Goal: Information Seeking & Learning: Find specific fact

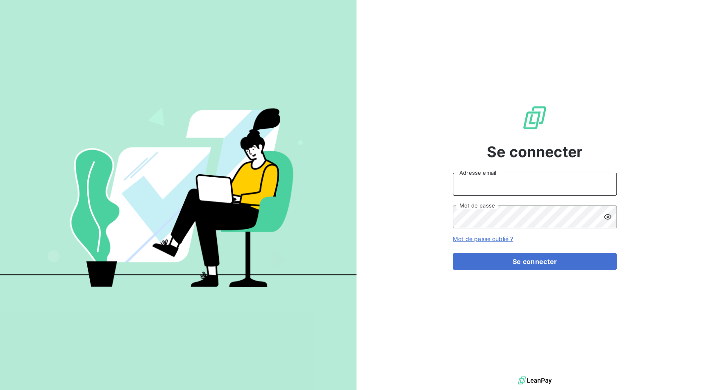
click at [511, 182] on input "Adresse email" at bounding box center [535, 184] width 164 height 23
click at [0, 390] on com-1password-button at bounding box center [0, 390] width 0 height 0
type input "[PERSON_NAME][EMAIL_ADDRESS][DOMAIN_NAME]"
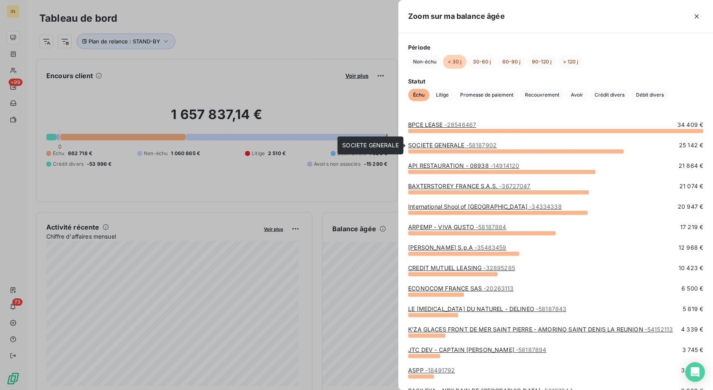
click at [450, 146] on link "SOCIETE GENERALE - 58187902" at bounding box center [452, 145] width 88 height 7
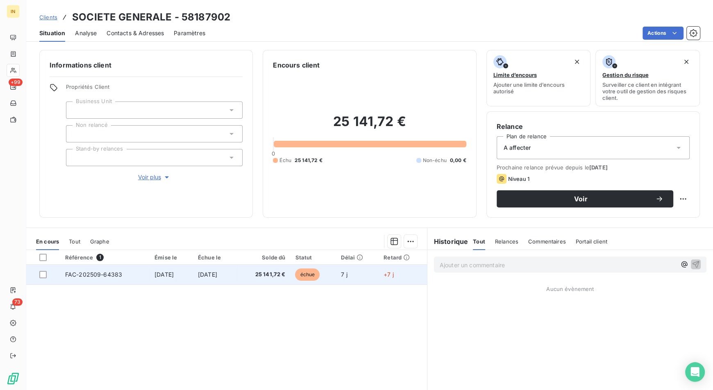
click at [125, 279] on td "FAC-202509-64383" at bounding box center [104, 275] width 89 height 20
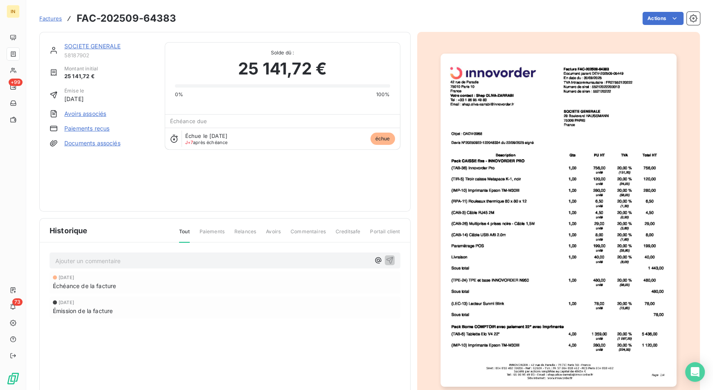
scroll to position [1, 0]
click at [489, 136] on img "button" at bounding box center [558, 219] width 236 height 333
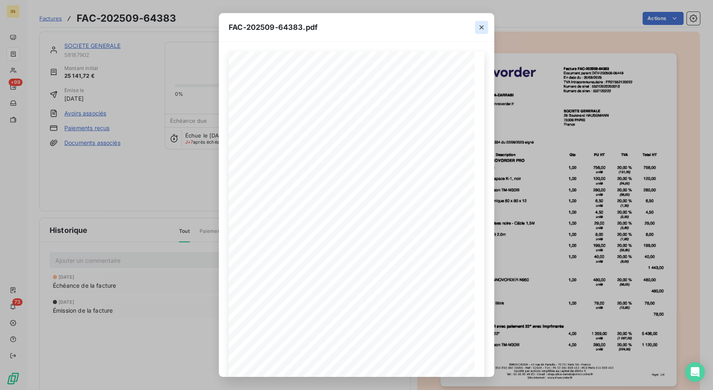
click at [479, 28] on icon "button" at bounding box center [481, 27] width 8 height 8
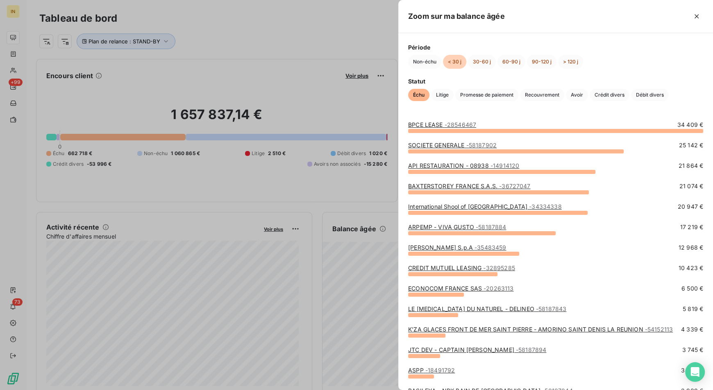
click at [442, 125] on link "BPCE LEASE - 28546467" at bounding box center [442, 124] width 68 height 7
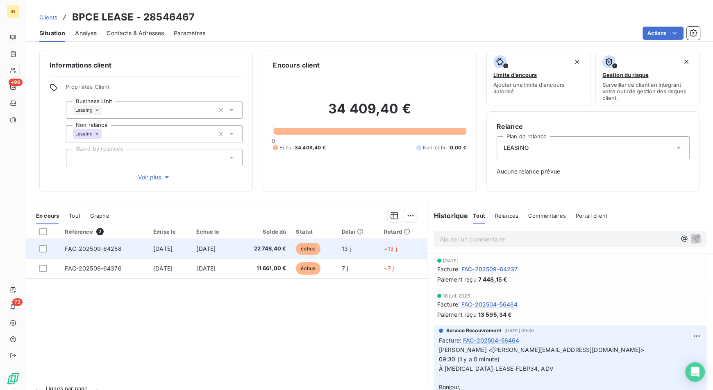
click at [125, 251] on td "FAC-202509-64258" at bounding box center [104, 249] width 88 height 20
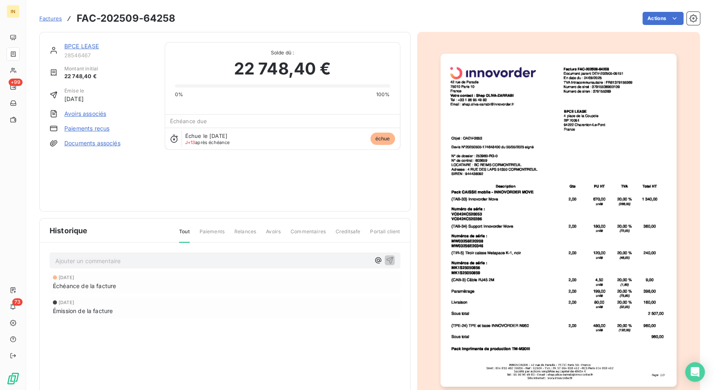
click at [475, 144] on img "button" at bounding box center [558, 220] width 236 height 333
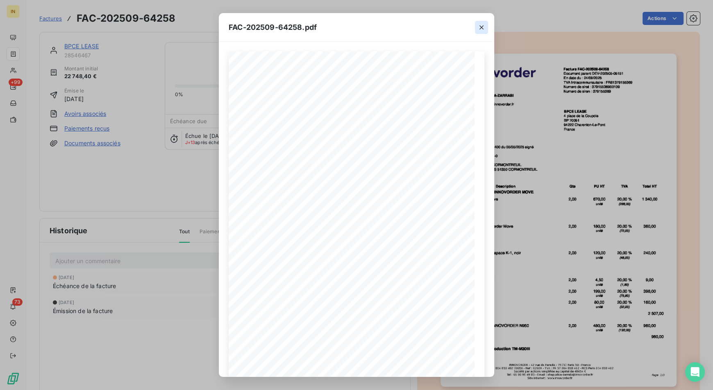
click at [480, 24] on icon "button" at bounding box center [481, 27] width 8 height 8
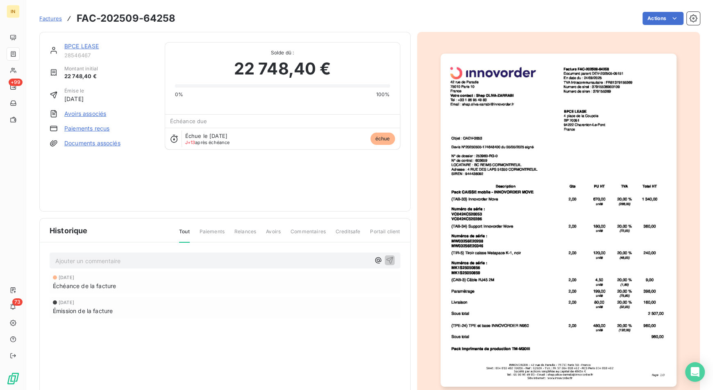
click at [113, 264] on p "Ajouter un commentaire ﻿" at bounding box center [212, 261] width 315 height 10
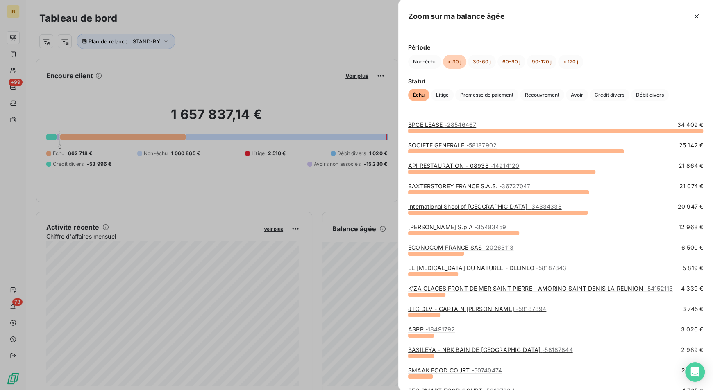
click at [381, 109] on div at bounding box center [356, 195] width 713 height 390
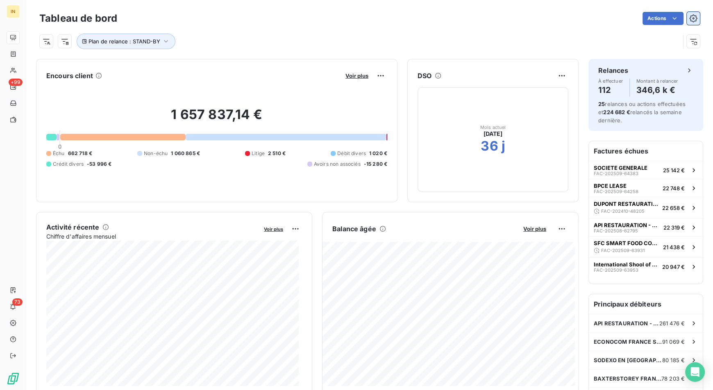
click at [689, 21] on icon "button" at bounding box center [693, 18] width 8 height 8
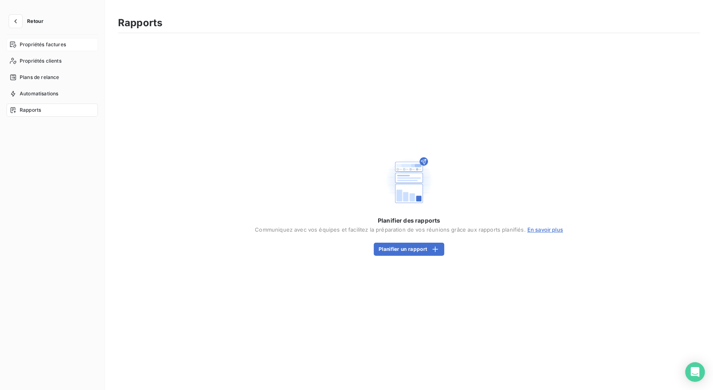
click at [39, 38] on div "Propriétés factures" at bounding box center [52, 44] width 91 height 13
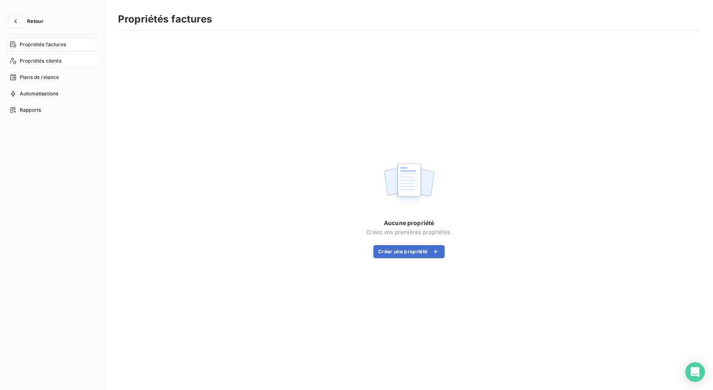
click at [47, 63] on span "Propriétés clients" at bounding box center [41, 60] width 42 height 7
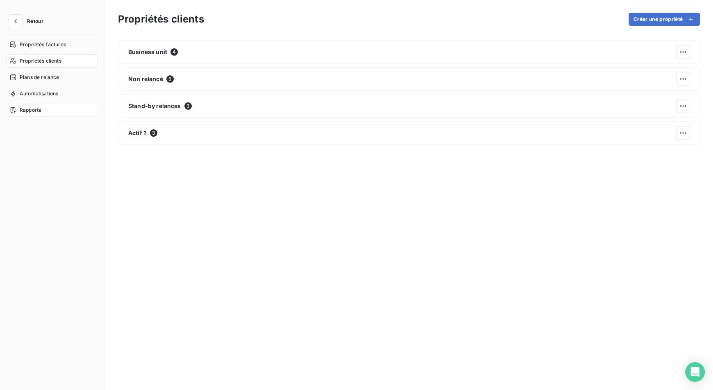
click at [32, 112] on span "Rapports" at bounding box center [30, 109] width 21 height 7
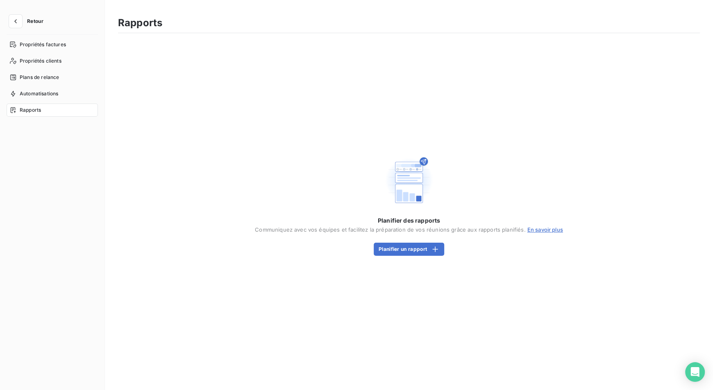
click at [34, 19] on span "Retour" at bounding box center [35, 21] width 16 height 5
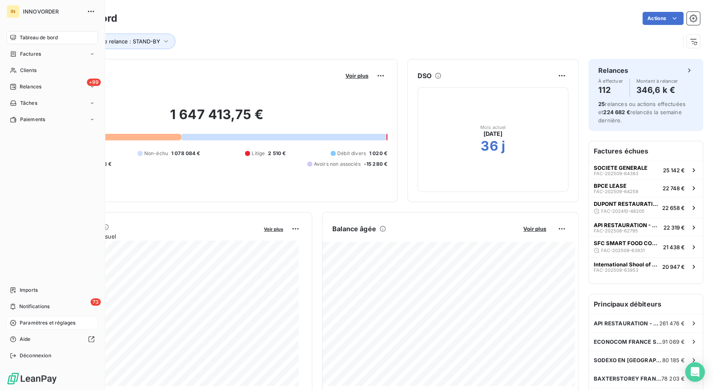
click at [41, 321] on span "Paramètres et réglages" at bounding box center [48, 322] width 56 height 7
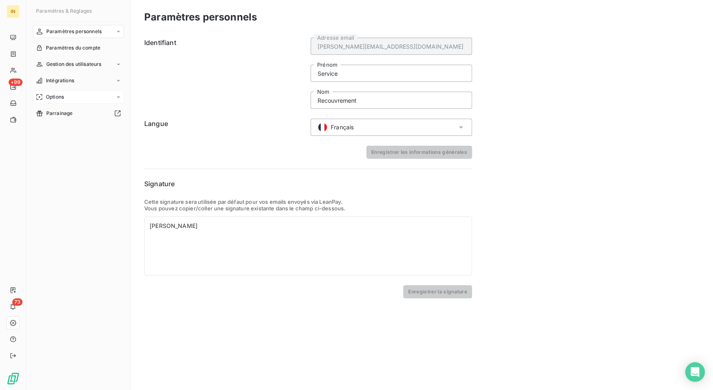
click at [72, 94] on div "Options" at bounding box center [78, 97] width 91 height 13
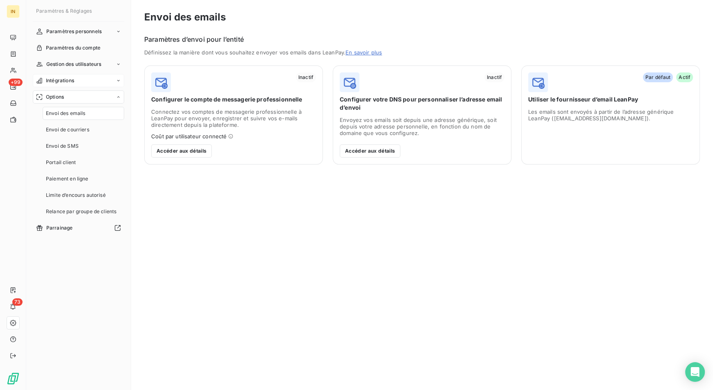
click at [62, 80] on span "Intégrations" at bounding box center [60, 80] width 28 height 7
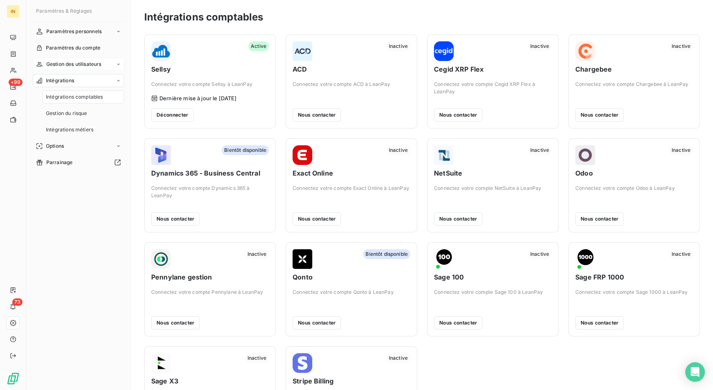
click at [81, 66] on span "Gestion des utilisateurs" at bounding box center [73, 64] width 55 height 7
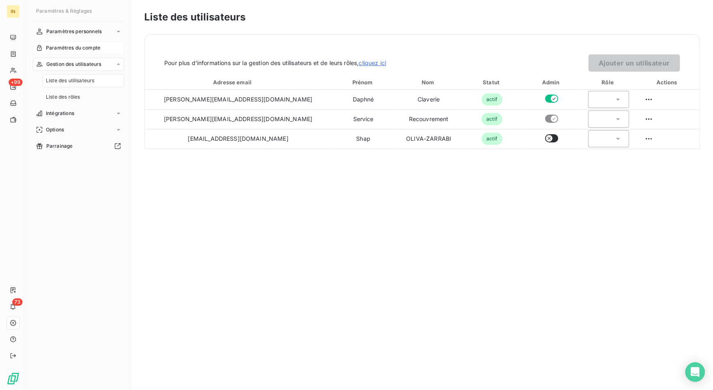
click at [83, 46] on span "Paramètres du compte" at bounding box center [73, 47] width 54 height 7
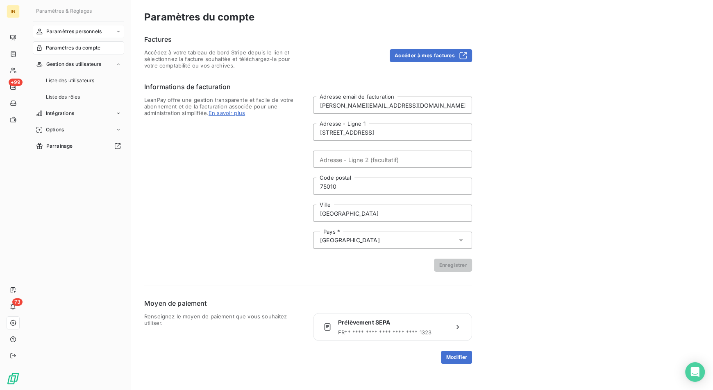
click at [80, 36] on div "Paramètres personnels" at bounding box center [78, 31] width 91 height 13
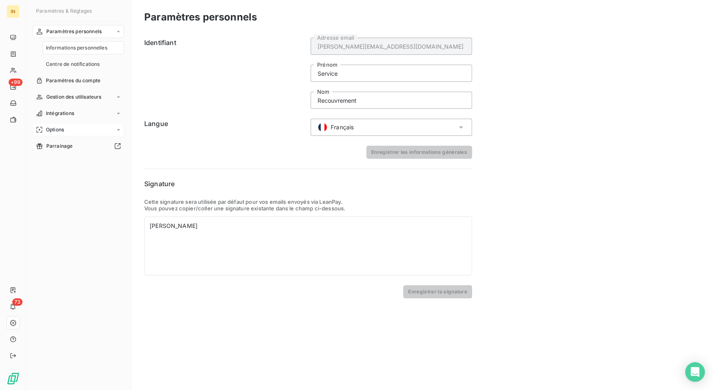
click at [66, 130] on div "Options" at bounding box center [78, 129] width 91 height 13
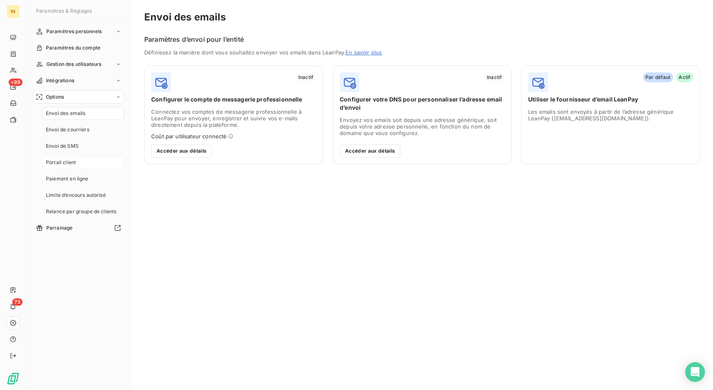
click at [67, 157] on div "Portail client" at bounding box center [83, 162] width 81 height 13
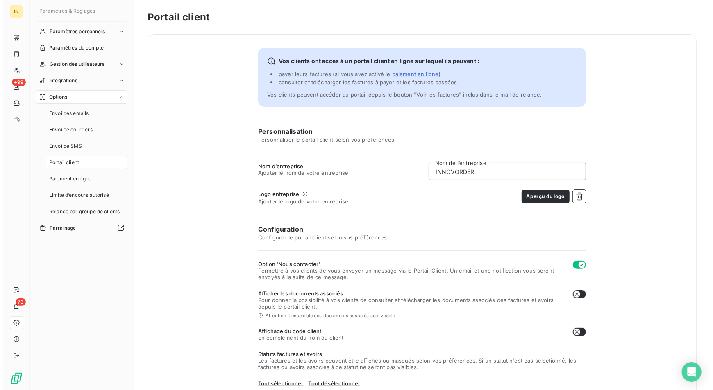
scroll to position [116, 0]
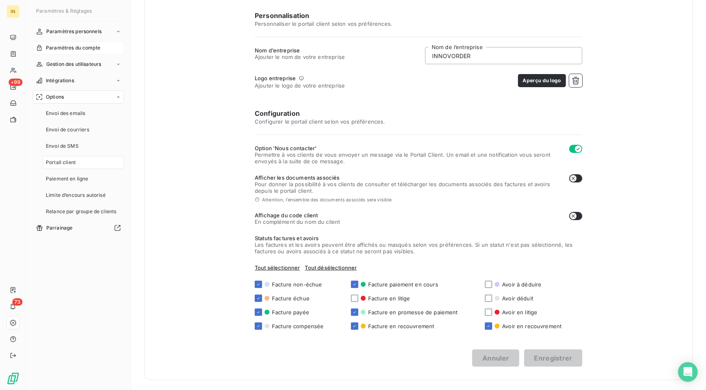
drag, startPoint x: 94, startPoint y: 34, endPoint x: 84, endPoint y: 47, distance: 16.4
click at [84, 47] on nav "Paramètres personnels Paramètres du compte Gestion des utilisateurs Intégration…" at bounding box center [78, 130] width 91 height 210
click at [84, 47] on span "Paramètres du compte" at bounding box center [73, 47] width 54 height 7
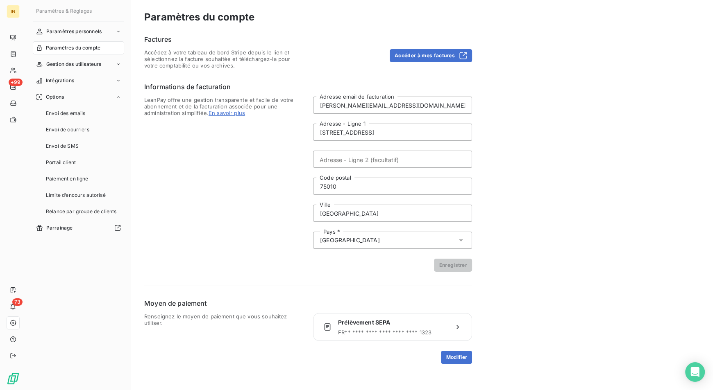
click at [439, 47] on div "Factures Accédez à votre tableau de bord Stripe depuis le lien et sélectionnez …" at bounding box center [308, 51] width 328 height 34
click at [433, 59] on button "Accéder à mes factures" at bounding box center [430, 55] width 82 height 13
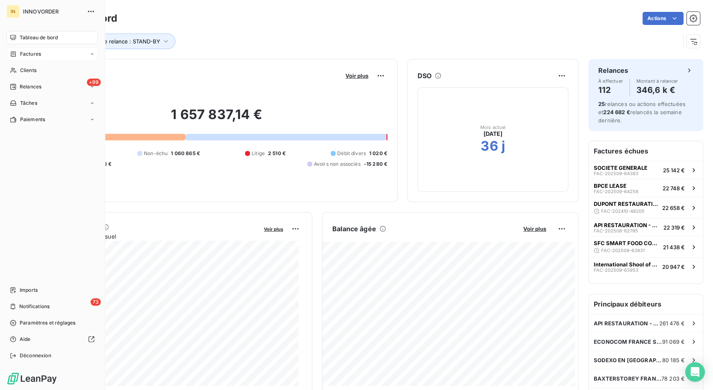
click at [18, 51] on div "Factures" at bounding box center [25, 53] width 31 height 7
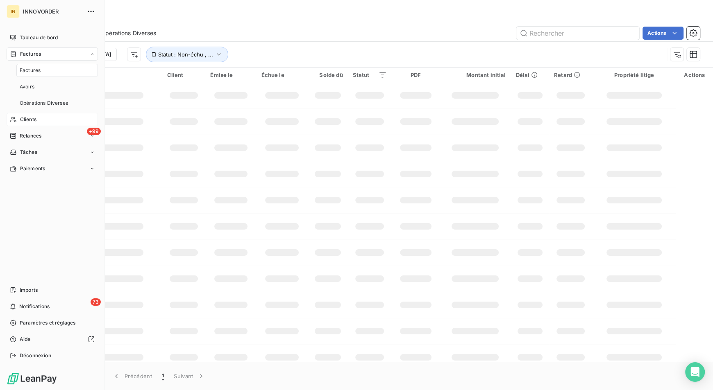
click at [34, 120] on span "Clients" at bounding box center [28, 119] width 16 height 7
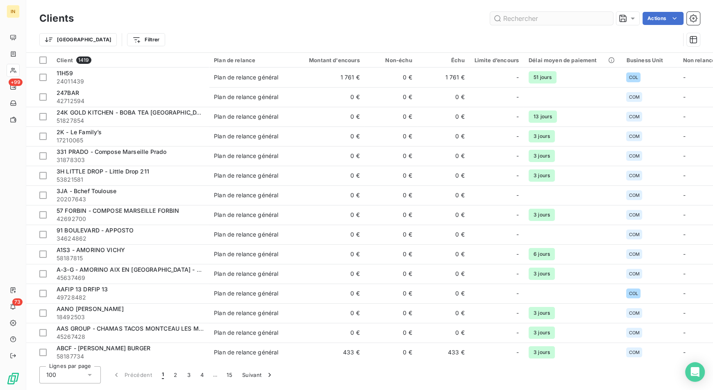
click at [536, 19] on input "text" at bounding box center [551, 18] width 123 height 13
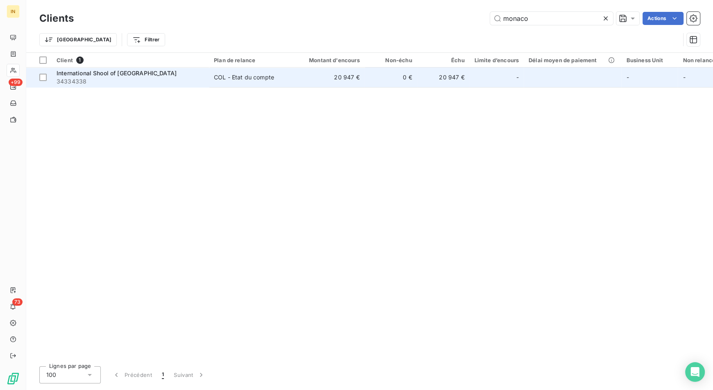
type input "monaco"
click at [158, 86] on td "International Shool of Monaco 34334338" at bounding box center [130, 78] width 157 height 20
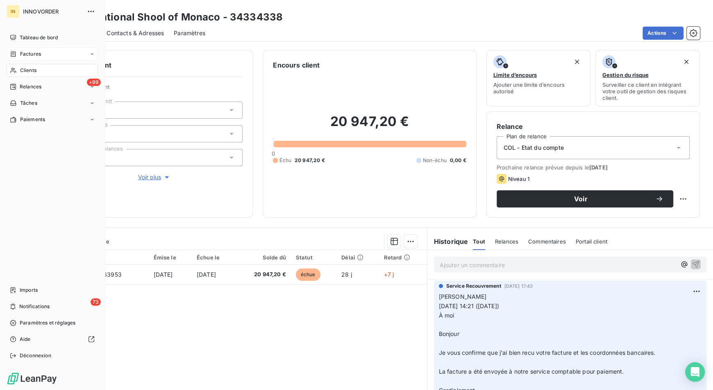
click at [36, 54] on span "Factures" at bounding box center [30, 53] width 21 height 7
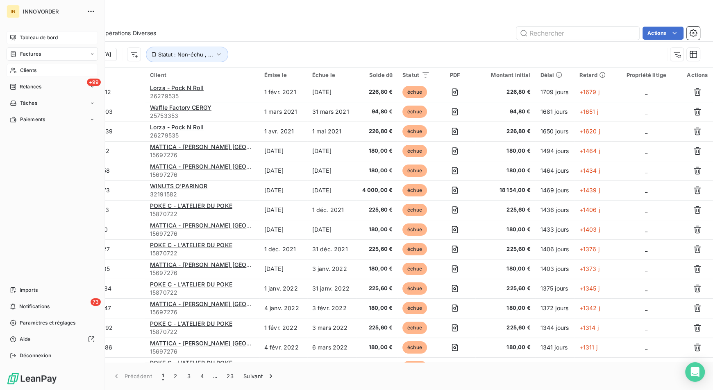
click at [44, 35] on span "Tableau de bord" at bounding box center [39, 37] width 38 height 7
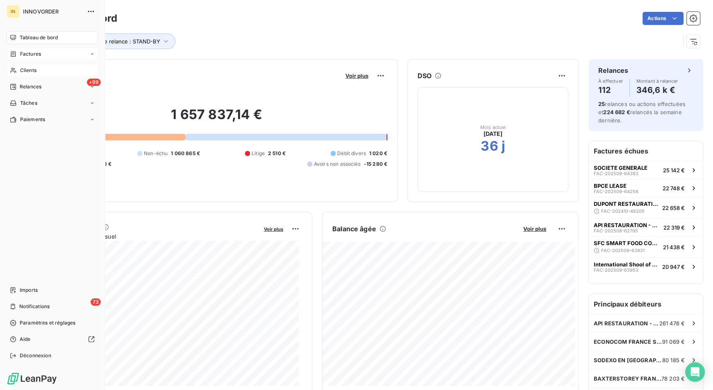
click at [19, 70] on div "Clients" at bounding box center [52, 70] width 91 height 13
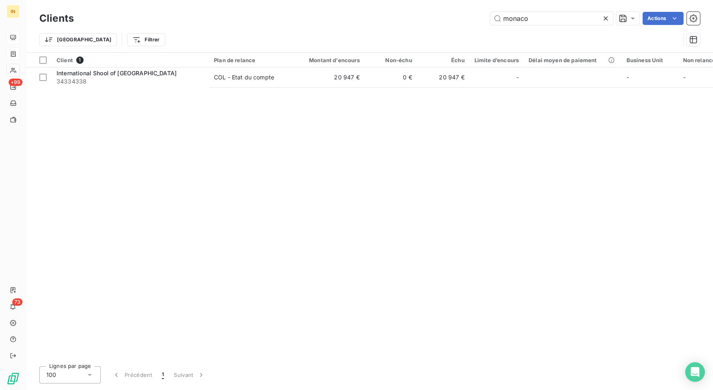
drag, startPoint x: 531, startPoint y: 14, endPoint x: 442, endPoint y: 18, distance: 88.6
click at [442, 18] on div "monaco Actions" at bounding box center [392, 18] width 616 height 13
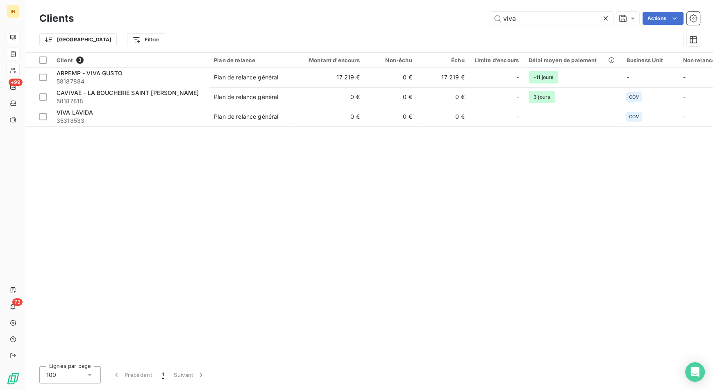
type input "viva"
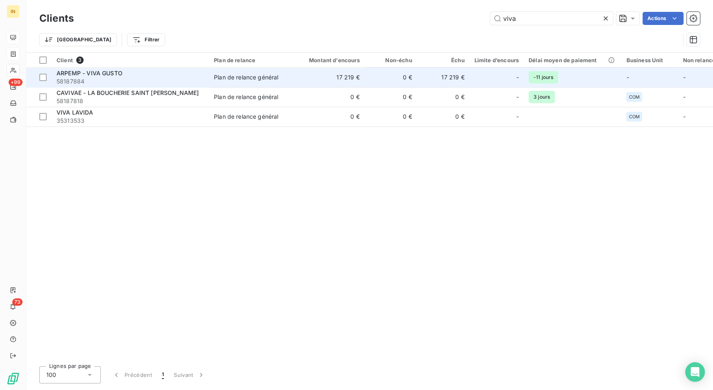
click at [149, 69] on div "ARPEMP - VIVA GUSTO" at bounding box center [130, 73] width 147 height 8
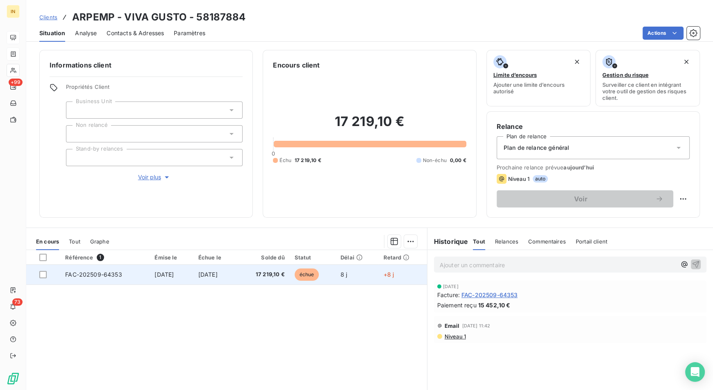
click at [217, 272] on span "[DATE]" at bounding box center [207, 274] width 19 height 7
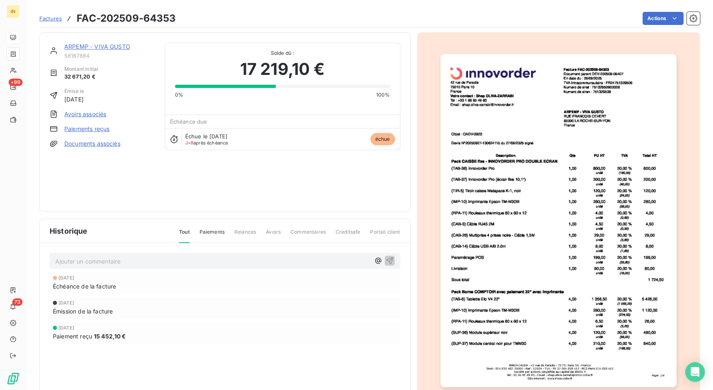
scroll to position [32, 0]
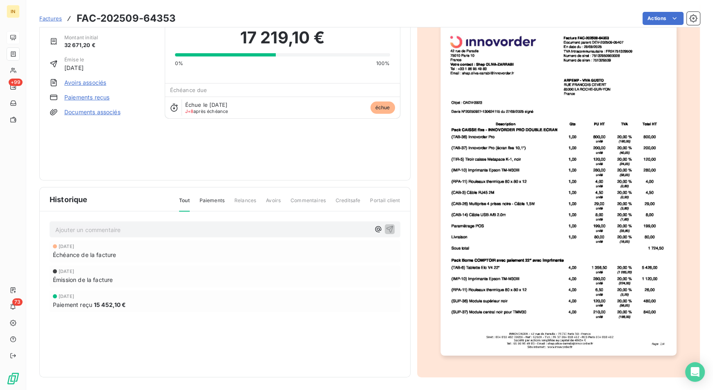
click at [593, 253] on img "button" at bounding box center [558, 189] width 236 height 333
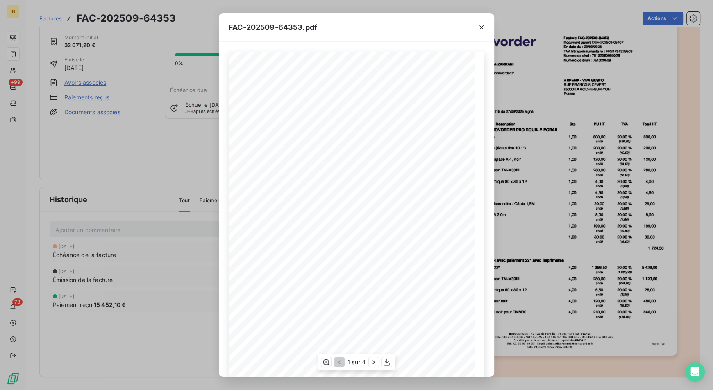
scroll to position [37, 0]
click at [369, 364] on button "button" at bounding box center [374, 363] width 10 height 10
click at [369, 364] on div "2 sur 4" at bounding box center [356, 362] width 78 height 16
click at [373, 362] on icon "button" at bounding box center [374, 362] width 8 height 8
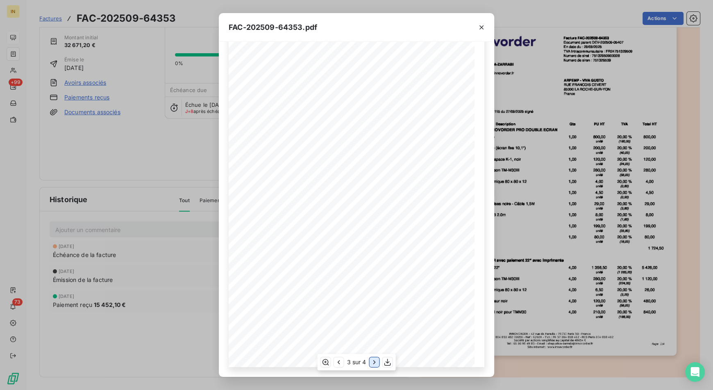
click at [373, 362] on icon "button" at bounding box center [374, 362] width 8 height 8
click at [480, 26] on icon "button" at bounding box center [481, 27] width 4 height 4
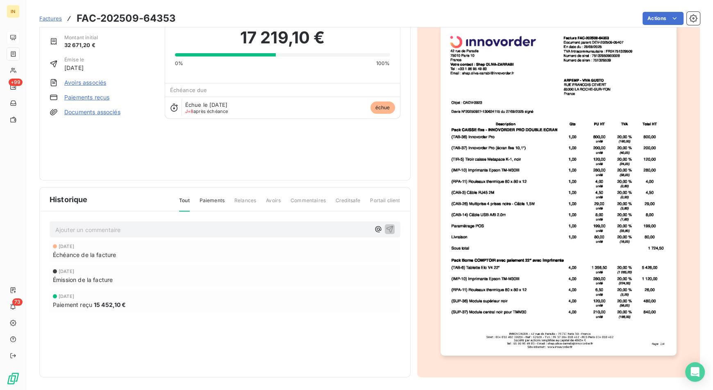
click at [147, 228] on p "Ajouter un commentaire ﻿" at bounding box center [212, 230] width 315 height 10
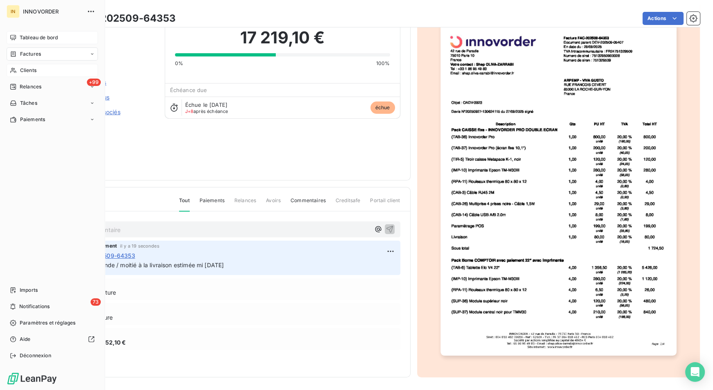
click at [19, 70] on div "Clients" at bounding box center [52, 70] width 91 height 13
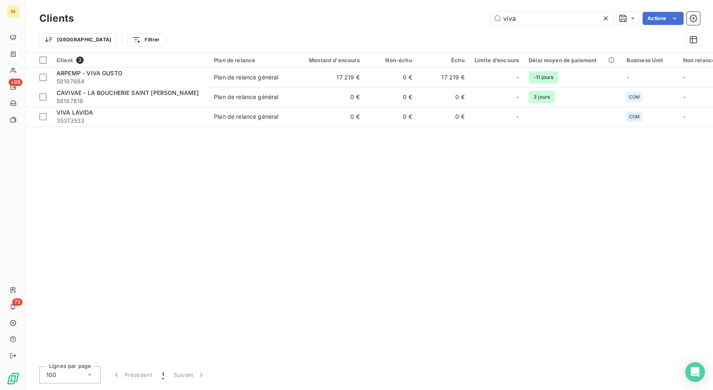
drag, startPoint x: 525, startPoint y: 19, endPoint x: 436, endPoint y: 27, distance: 89.2
click at [436, 27] on div "Clients viva Actions Trier Filtrer" at bounding box center [369, 31] width 660 height 43
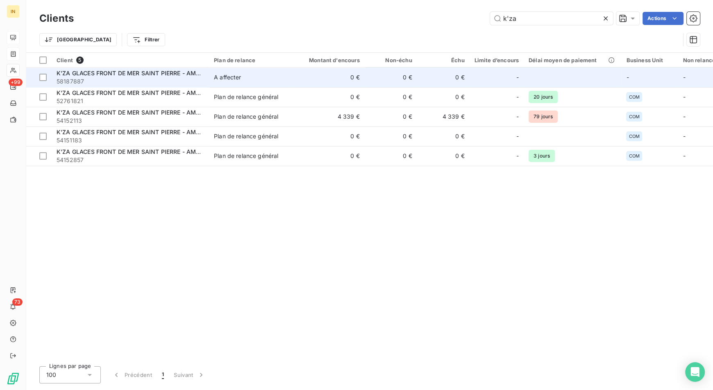
type input "k'za"
click at [147, 73] on span "K'ZA GLACES FRONT DE MER SAINT PIERRE - AMORINO LA POSSESSION" at bounding box center [160, 73] width 207 height 7
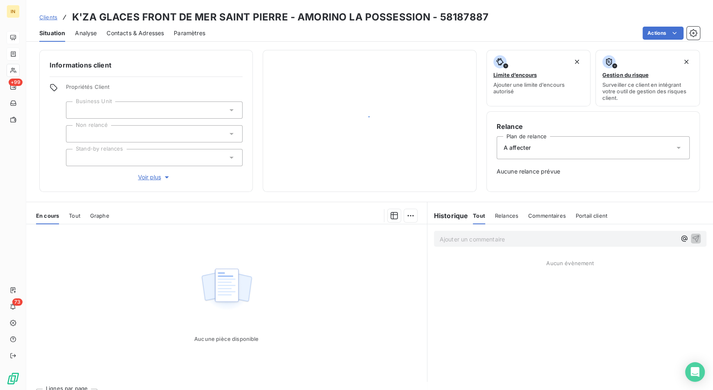
click at [534, 154] on div "A affecter" at bounding box center [592, 147] width 193 height 23
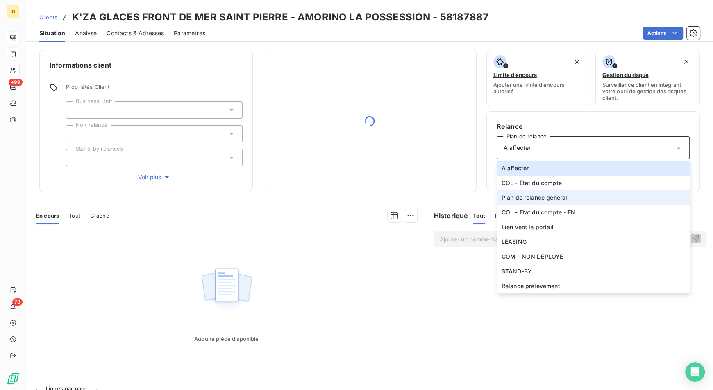
click at [513, 197] on span "Plan de relance général" at bounding box center [534, 198] width 66 height 8
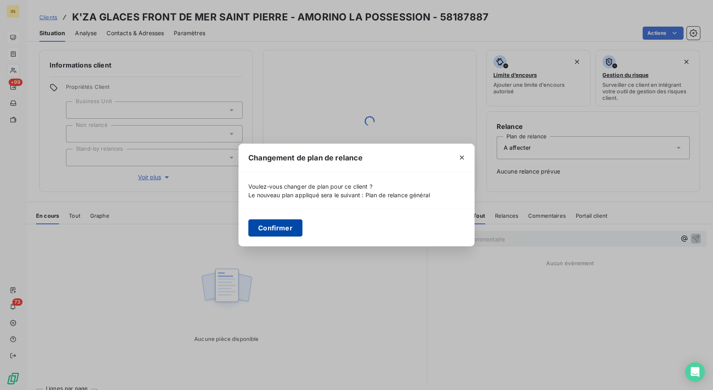
click at [287, 226] on button "Confirmer" at bounding box center [275, 228] width 54 height 17
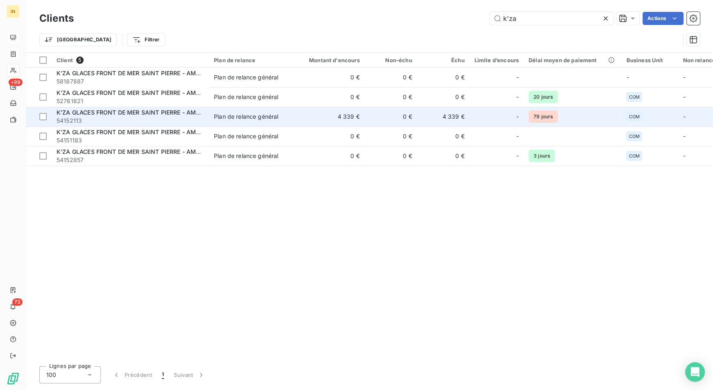
click at [258, 115] on div "Plan de relance général" at bounding box center [246, 117] width 64 height 8
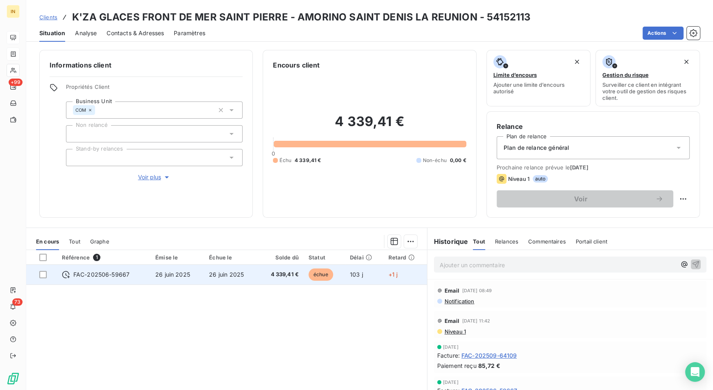
click at [115, 275] on span "FAC-202506-59667" at bounding box center [101, 275] width 56 height 8
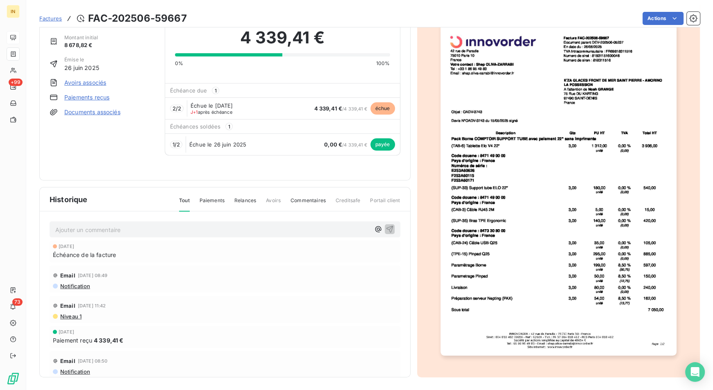
scroll to position [5, 0]
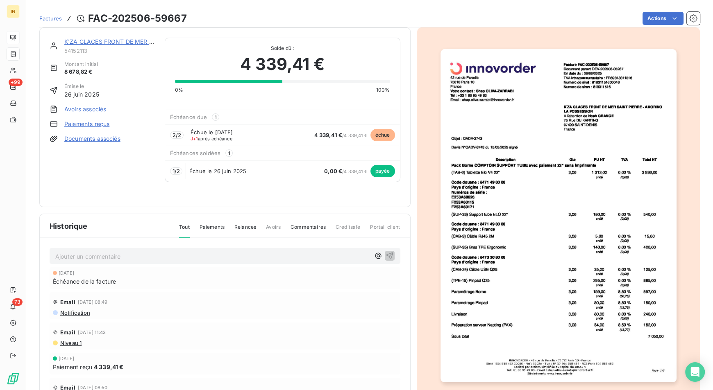
click at [552, 213] on img "button" at bounding box center [558, 215] width 236 height 333
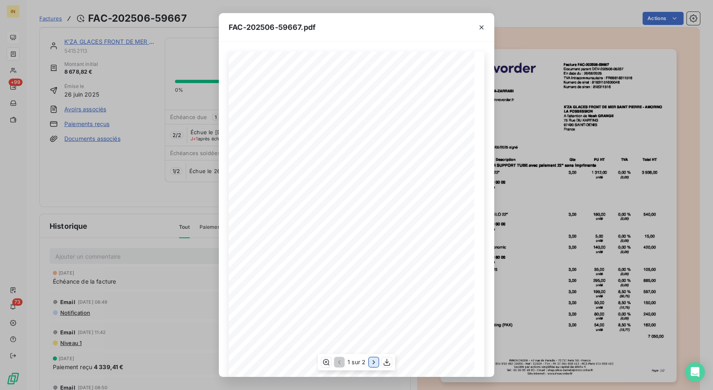
click at [370, 364] on icon "button" at bounding box center [373, 362] width 8 height 8
click at [340, 363] on icon "button" at bounding box center [338, 362] width 8 height 8
click at [559, 160] on div "FAC-202506-59667.pdf 42 rue de Paradis 75010 Paris 10 France Votre contact : Sh…" at bounding box center [356, 195] width 713 height 390
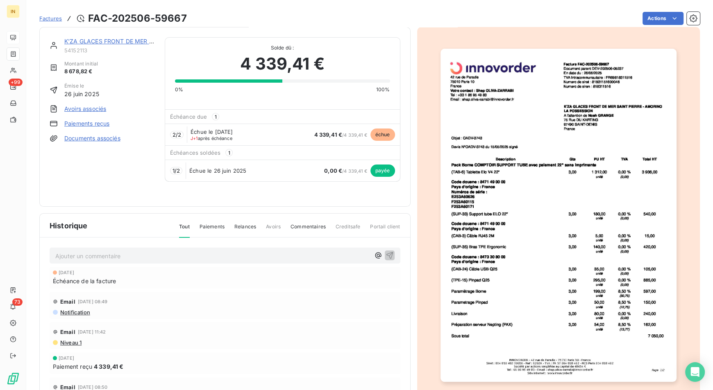
scroll to position [0, 0]
